Goal: Use online tool/utility: Utilize a website feature to perform a specific function

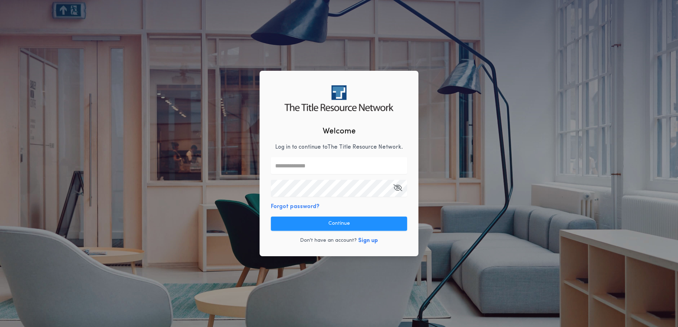
click at [324, 168] on input "text" at bounding box center [339, 165] width 136 height 17
type input "**********"
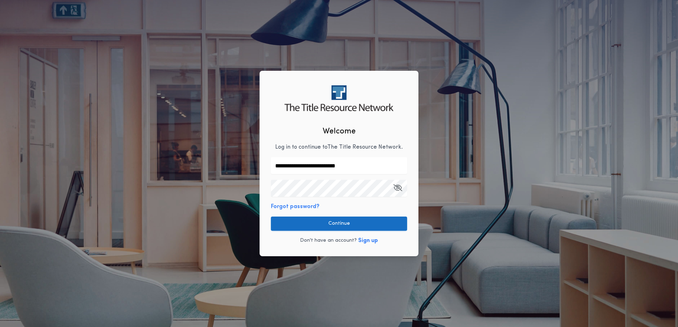
click at [344, 228] on button "Continue" at bounding box center [339, 224] width 136 height 14
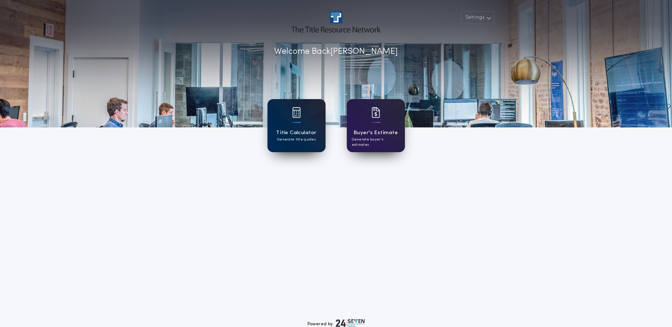
click at [293, 131] on h1 "Title Calculator" at bounding box center [296, 133] width 40 height 8
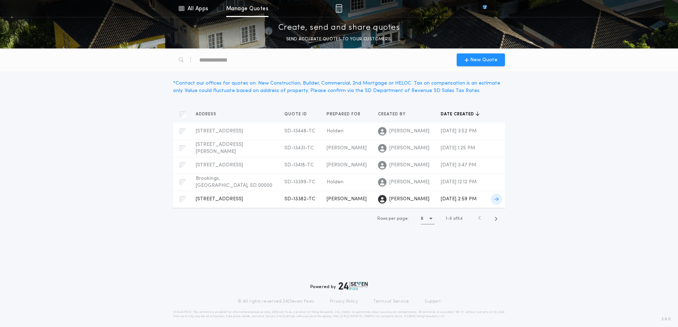
click at [221, 202] on span "[STREET_ADDRESS]" at bounding box center [219, 199] width 47 height 5
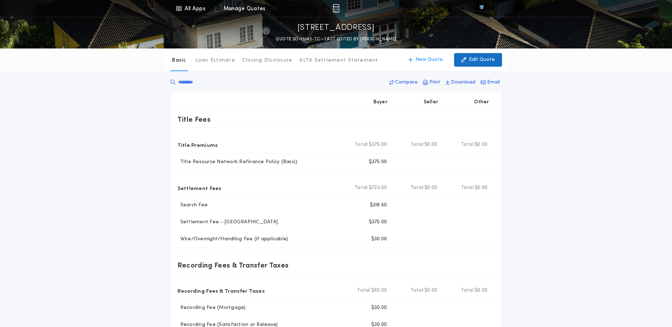
click at [482, 62] on p "Edit Quote" at bounding box center [482, 59] width 26 height 7
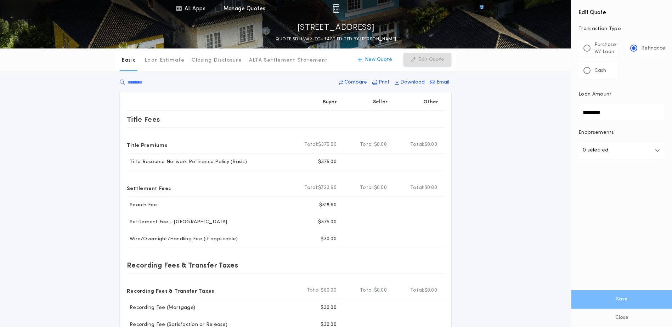
click at [524, 138] on div "Basic Loan Estimate Closing Disclosure ALTA Settlement Statement Basic New Quot…" at bounding box center [336, 218] width 672 height 338
click at [48, 121] on div "Basic Loan Estimate Closing Disclosure ALTA Settlement Statement Basic New Quot…" at bounding box center [336, 218] width 672 height 338
click at [613, 319] on button "Close" at bounding box center [622, 318] width 101 height 18
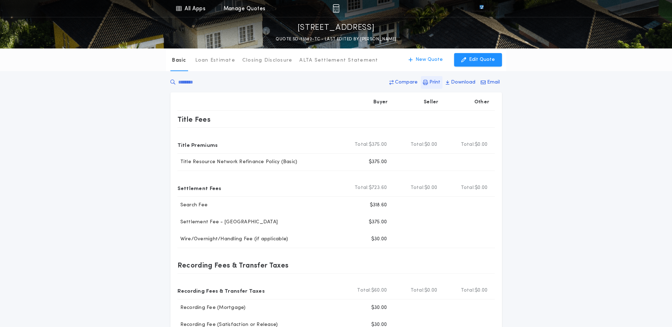
click at [434, 83] on p "Print" at bounding box center [435, 82] width 11 height 7
